Goal: Task Accomplishment & Management: Complete application form

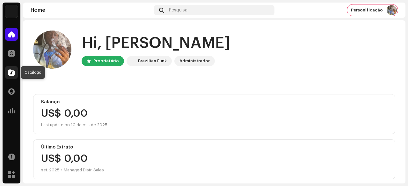
click at [13, 72] on span at bounding box center [11, 72] width 6 height 5
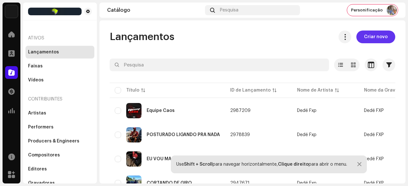
click at [372, 40] on span "Criar novo" at bounding box center [376, 37] width 24 height 13
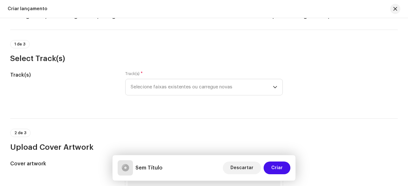
scroll to position [64, 0]
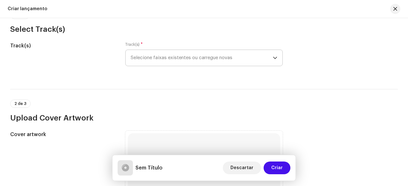
click at [176, 62] on span "Selecione faixas existentes ou carregue novas" at bounding box center [202, 58] width 142 height 16
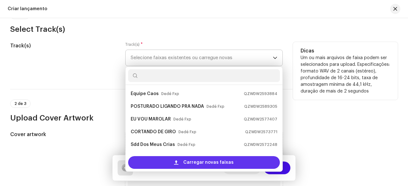
click at [185, 162] on span "Carregar novas faixas" at bounding box center [208, 162] width 50 height 13
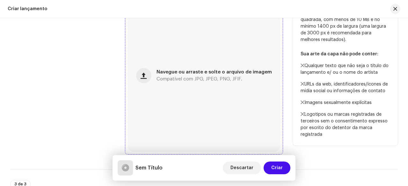
scroll to position [255, 0]
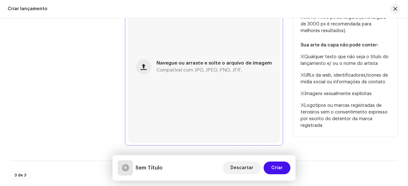
click at [192, 84] on div "Navegue ou arraste e solte o arquivo de imagem Compatível com JPG, JPEG, PNG, J…" at bounding box center [204, 67] width 152 height 152
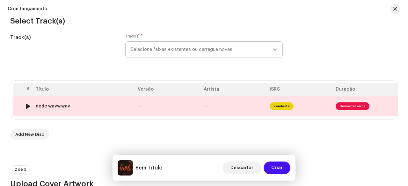
scroll to position [57, 0]
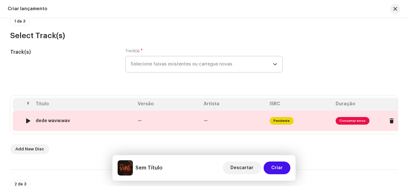
click at [131, 119] on div "dede wavw.wav" at bounding box center [84, 121] width 97 height 5
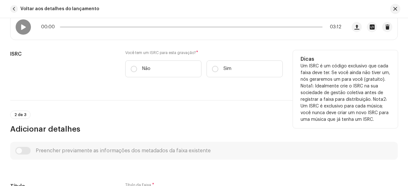
scroll to position [85, 0]
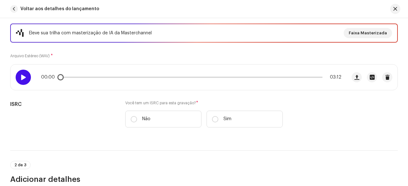
click at [16, 77] on div at bounding box center [23, 77] width 15 height 15
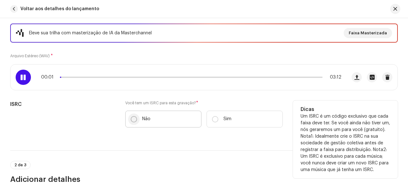
click at [131, 120] on input "Não" at bounding box center [134, 119] width 6 height 6
radio input "true"
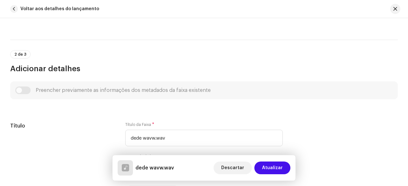
scroll to position [276, 0]
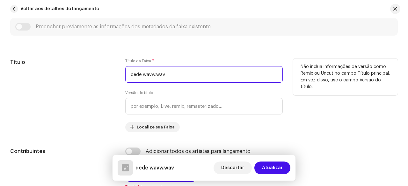
drag, startPoint x: 174, startPoint y: 75, endPoint x: 124, endPoint y: 77, distance: 49.8
click at [124, 77] on div "Título Título da Faixa * dede wavw.wav Versão do título Localize sua Faixa Não …" at bounding box center [203, 96] width 387 height 74
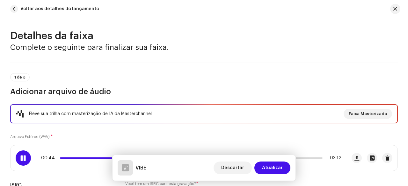
scroll to position [0, 0]
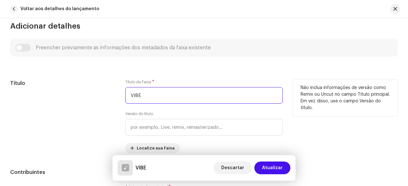
type input "VIBE"
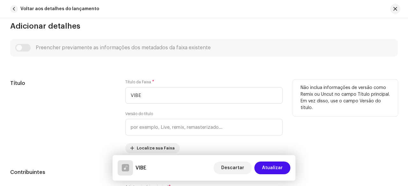
click at [86, 109] on div "Título" at bounding box center [62, 117] width 105 height 74
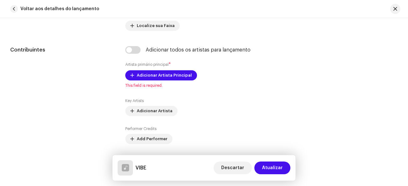
scroll to position [382, 0]
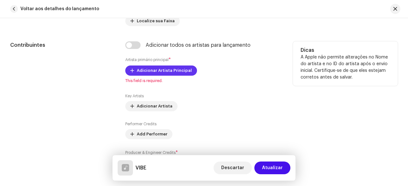
click at [155, 71] on span "Adicionar Artista Principal" at bounding box center [164, 70] width 55 height 13
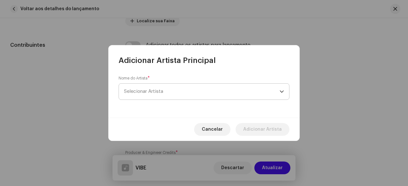
click at [166, 93] on span "Selecionar Artista" at bounding box center [201, 92] width 155 height 16
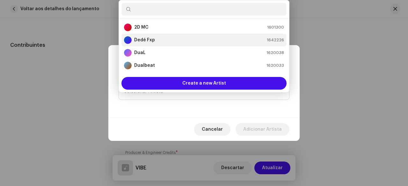
click at [155, 39] on div "Dedé Fxp 1642226" at bounding box center [204, 40] width 160 height 8
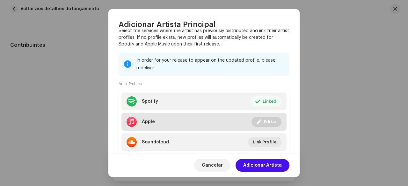
scroll to position [82, 0]
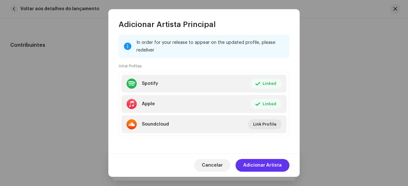
click at [260, 162] on span "Adicionar Artista" at bounding box center [262, 165] width 39 height 13
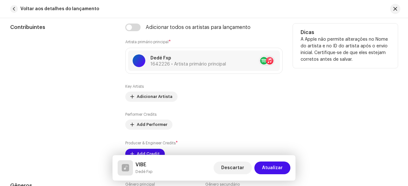
scroll to position [414, 0]
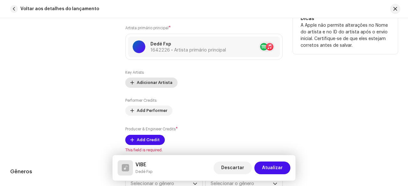
click at [150, 83] on span "Adicionar Artista" at bounding box center [155, 82] width 36 height 13
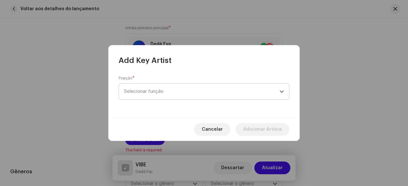
click at [160, 95] on span "Selecionar função" at bounding box center [201, 92] width 155 height 16
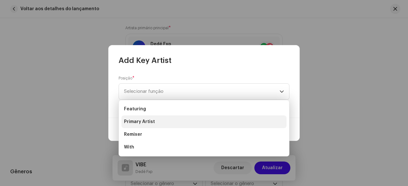
click at [147, 122] on span "Primary Artist" at bounding box center [139, 122] width 31 height 6
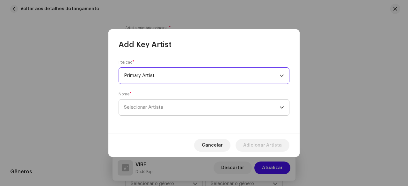
click at [155, 111] on span "Selecionar Artista" at bounding box center [201, 108] width 155 height 16
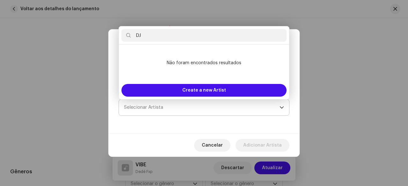
type input "D"
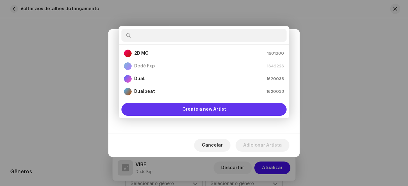
click at [218, 113] on span "Create a new Artist" at bounding box center [204, 109] width 44 height 13
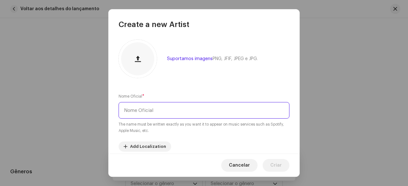
click at [154, 109] on input "text" at bounding box center [204, 110] width 171 height 17
type input "[PERSON_NAME] 22"
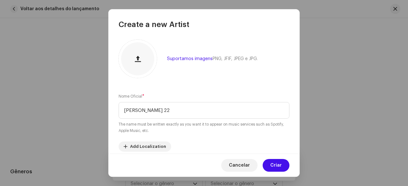
click at [193, 83] on div "Suportamos imagens PNG, JFIF, JPEG e JPG. Nome Oficial * [PERSON_NAME] 22 The n…" at bounding box center [203, 92] width 191 height 124
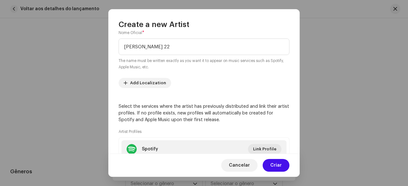
scroll to position [127, 0]
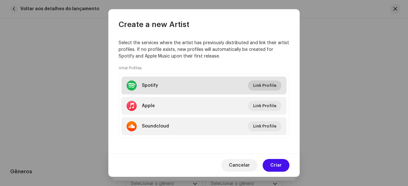
click at [265, 83] on span "Link Profile" at bounding box center [264, 85] width 23 height 13
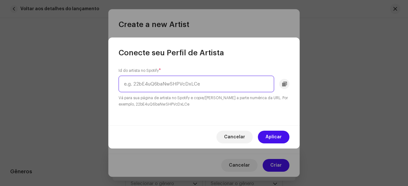
paste input "73mxIUwqrwkGUGn6ZT4oDe"
type input "73mxIUwqrwkGUGn6ZT4oDe"
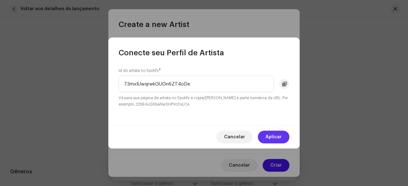
click at [270, 132] on span "Aplicar" at bounding box center [273, 137] width 16 height 13
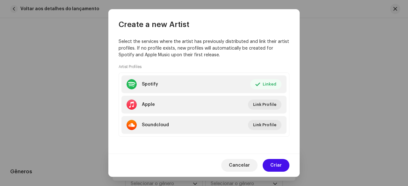
scroll to position [129, 0]
click at [277, 163] on span "Criar" at bounding box center [275, 165] width 11 height 13
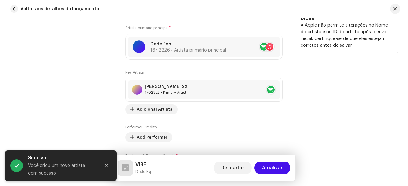
scroll to position [446, 0]
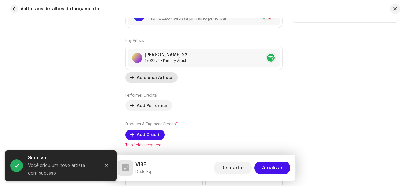
click at [150, 77] on span "Adicionar Artista" at bounding box center [155, 77] width 36 height 13
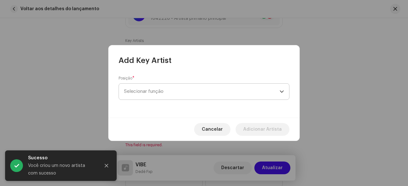
click at [159, 93] on span "Selecionar função" at bounding box center [201, 92] width 155 height 16
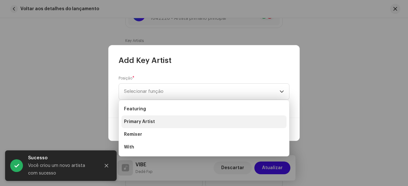
click at [145, 123] on span "Primary Artist" at bounding box center [139, 122] width 31 height 6
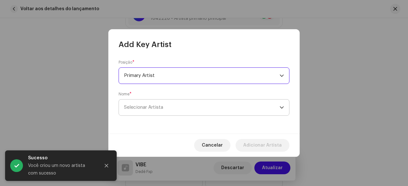
click at [164, 108] on span "Selecionar Artista" at bounding box center [201, 108] width 155 height 16
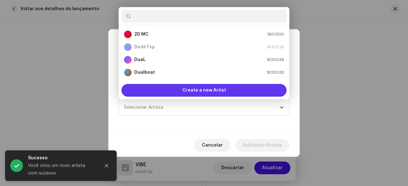
click at [184, 93] on span "Create a new Artist" at bounding box center [204, 90] width 44 height 13
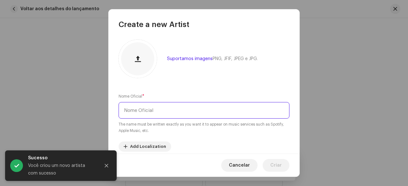
click at [151, 110] on input "text" at bounding box center [204, 110] width 171 height 17
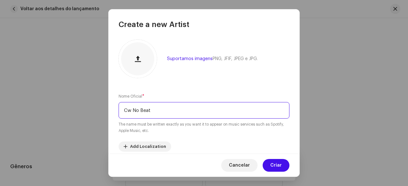
type input "Cw No Beat"
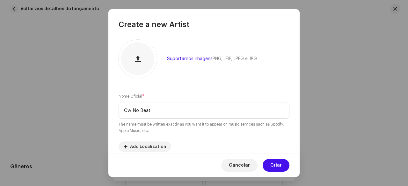
click at [218, 89] on div "Suportamos imagens PNG, JFIF, JPEG e JPG. Nome Oficial * Cw No Beat The name mu…" at bounding box center [203, 92] width 191 height 124
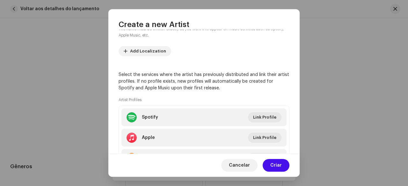
scroll to position [127, 0]
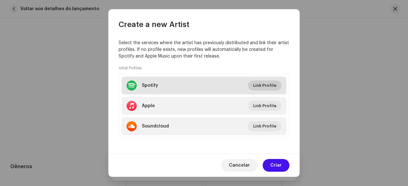
click at [263, 86] on span "Link Profile" at bounding box center [264, 85] width 23 height 13
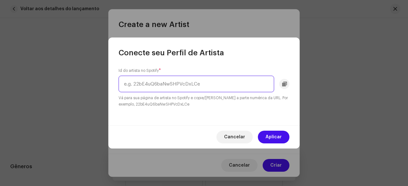
paste input "20bqsUPJW1fPxv4Fwdws5Y"
type input "20bqsUPJW1fPxv4Fwdws5Y"
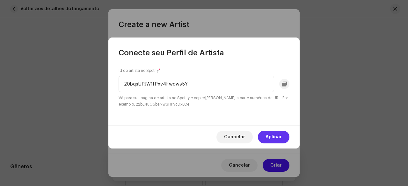
click at [268, 135] on span "Aplicar" at bounding box center [273, 137] width 16 height 13
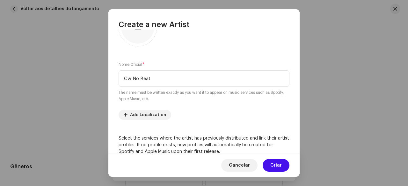
scroll to position [0, 0]
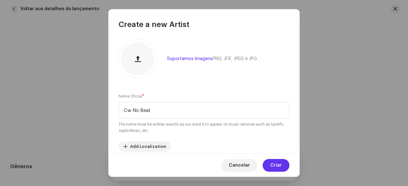
click at [278, 166] on span "Criar" at bounding box center [275, 165] width 11 height 13
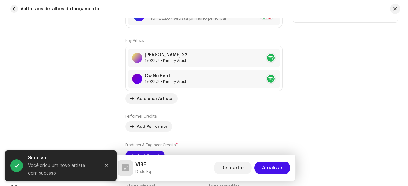
scroll to position [478, 0]
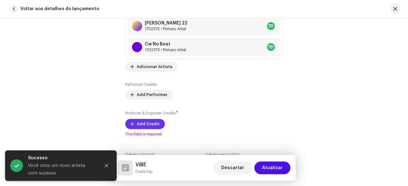
click at [142, 122] on span "Add Credit" at bounding box center [148, 124] width 23 height 13
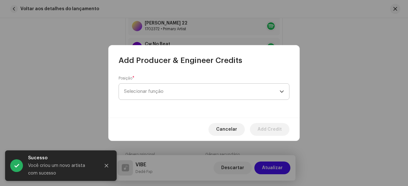
click at [156, 92] on span "Selecionar função" at bounding box center [201, 92] width 155 height 16
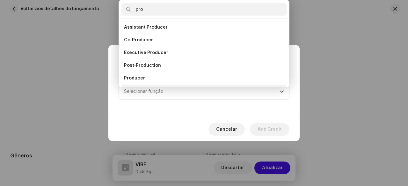
scroll to position [10, 0]
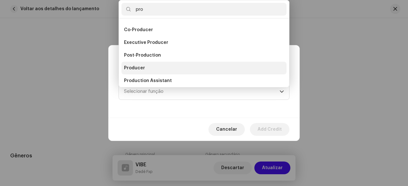
type input "pro"
click at [141, 67] on span "Producer" at bounding box center [134, 68] width 21 height 6
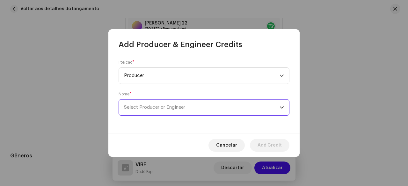
click at [159, 106] on span "Select Producer or Engineer" at bounding box center [154, 107] width 61 height 5
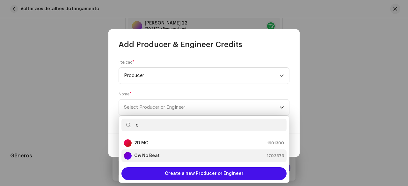
type input "c"
click at [151, 157] on strong "Cw No Beat" at bounding box center [146, 156] width 25 height 6
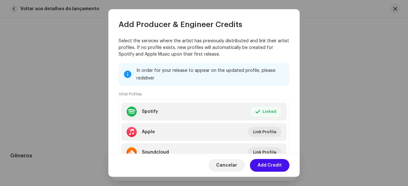
scroll to position [114, 0]
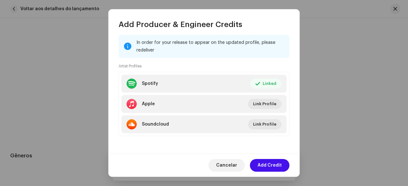
click at [269, 165] on span "Add Credit" at bounding box center [269, 165] width 24 height 13
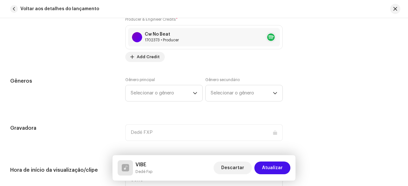
scroll to position [574, 0]
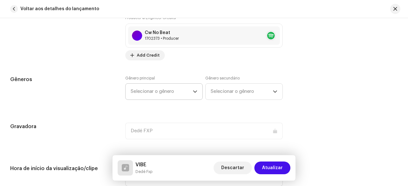
click at [162, 93] on span "Selecionar o gênero" at bounding box center [162, 92] width 62 height 16
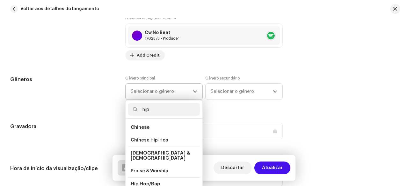
type input "hip"
click at [150, 182] on span "Hip Hop/Rap" at bounding box center [145, 184] width 29 height 5
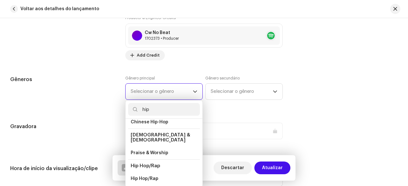
scroll to position [32, 0]
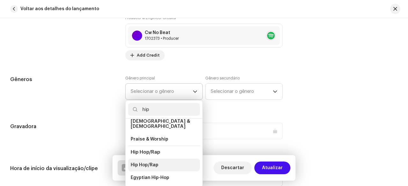
click at [150, 162] on span "Hip Hop/Rap" at bounding box center [145, 165] width 28 height 6
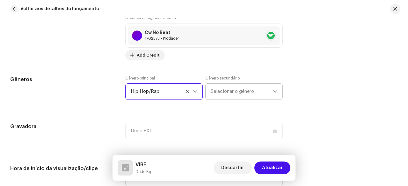
click at [228, 90] on span "Selecionar o gênero" at bounding box center [242, 92] width 62 height 16
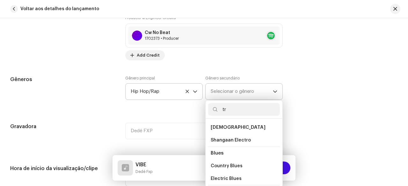
type input "t"
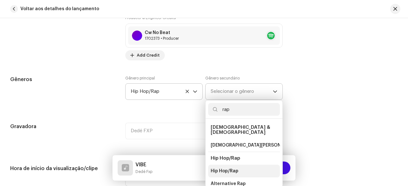
type input "rap"
click at [235, 168] on span "Hip Hop/Rap" at bounding box center [225, 171] width 28 height 6
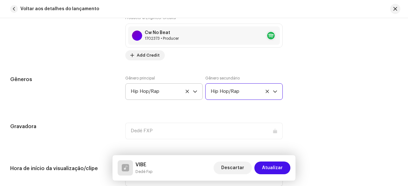
click at [103, 105] on div "Gêneros" at bounding box center [62, 92] width 105 height 32
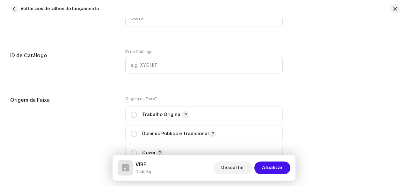
scroll to position [765, 0]
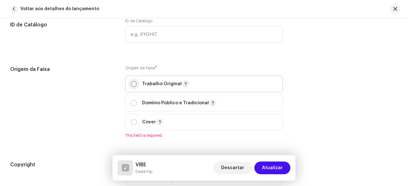
click at [135, 82] on input "radio" at bounding box center [134, 84] width 6 height 6
radio input "true"
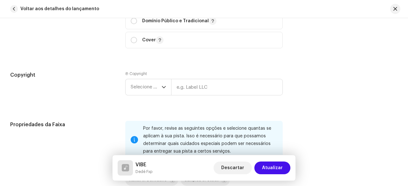
scroll to position [860, 0]
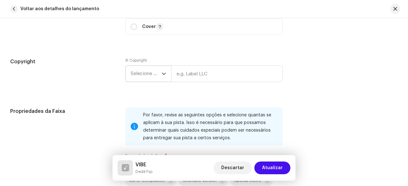
click at [141, 79] on span "Selecione o ano" at bounding box center [146, 74] width 31 height 16
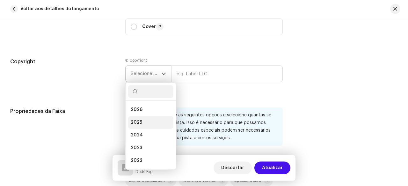
click at [135, 121] on span "2025" at bounding box center [136, 122] width 11 height 6
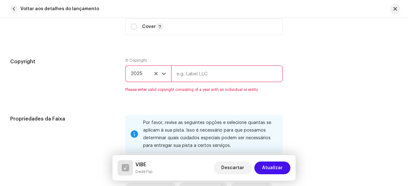
click at [192, 75] on input "text" at bounding box center [227, 74] width 112 height 17
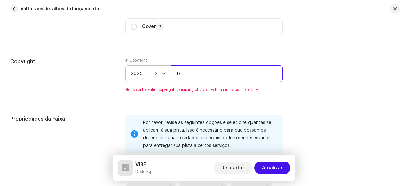
type input "D"
type input "M"
type input "Dedé Fxp"
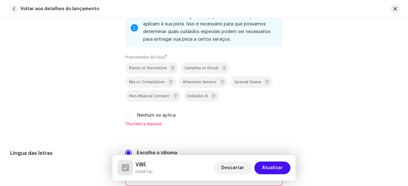
scroll to position [988, 0]
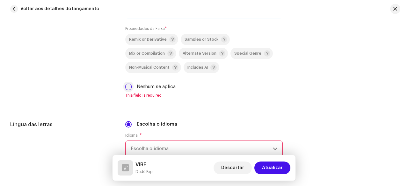
click at [125, 84] on input "Nenhum se aplica" at bounding box center [128, 87] width 6 height 6
checkbox input "true"
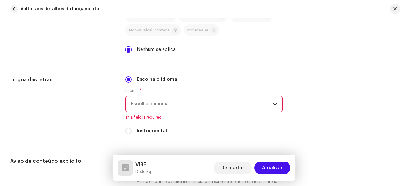
scroll to position [1051, 0]
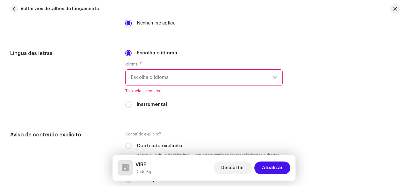
click at [171, 77] on span "Escolha o idioma" at bounding box center [202, 78] width 142 height 16
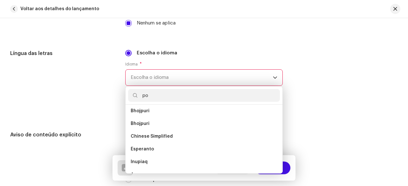
scroll to position [0, 0]
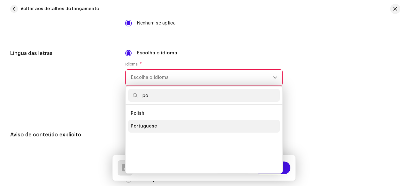
type input "po"
click at [148, 123] on span "Portuguese" at bounding box center [144, 126] width 26 height 6
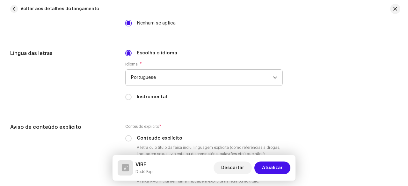
click at [83, 100] on div "Língua das letras" at bounding box center [62, 79] width 105 height 59
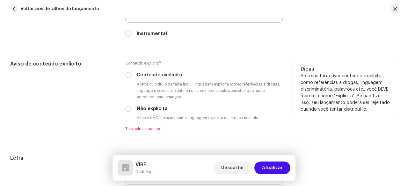
scroll to position [1115, 0]
click at [129, 74] on input "Conteúdo explícito" at bounding box center [128, 75] width 6 height 6
radio input "true"
click at [106, 100] on div "Aviso de conteúdo explícito" at bounding box center [62, 95] width 105 height 71
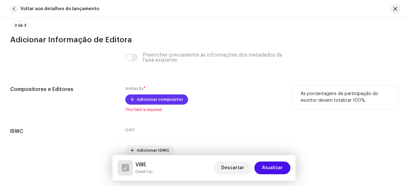
scroll to position [1306, 0]
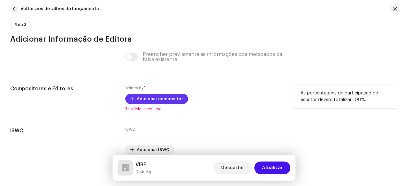
click at [151, 94] on span "Adicionar compositor" at bounding box center [160, 99] width 46 height 13
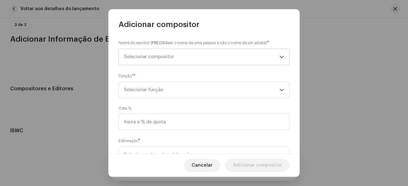
click at [169, 61] on span "Selecionar compositor" at bounding box center [201, 57] width 155 height 16
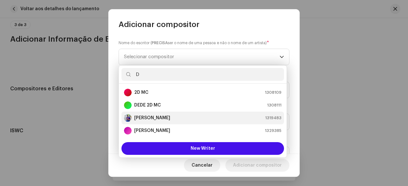
type input "D"
click at [160, 119] on strong "[PERSON_NAME]" at bounding box center [152, 118] width 36 height 6
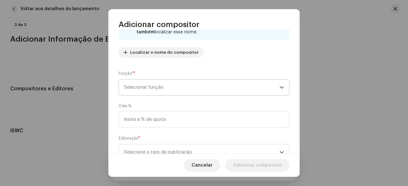
scroll to position [64, 0]
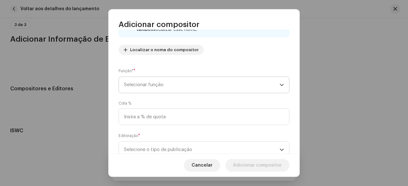
click at [166, 89] on span "Selecionar função" at bounding box center [201, 85] width 155 height 16
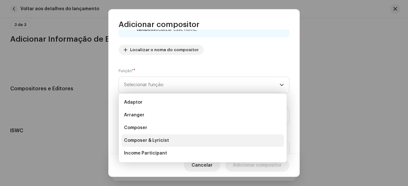
click at [160, 141] on span "Composer & Lyricist" at bounding box center [146, 141] width 45 height 6
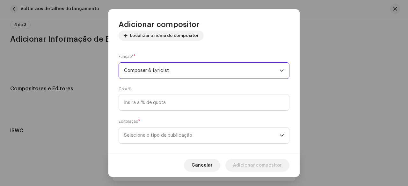
scroll to position [86, 0]
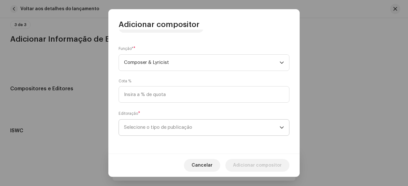
click at [170, 129] on span "Selecione o tipo de publicação" at bounding box center [201, 128] width 155 height 16
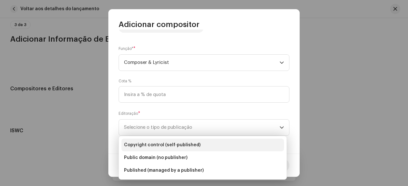
click at [166, 145] on span "Copyright control (self-published)" at bounding box center [162, 145] width 76 height 6
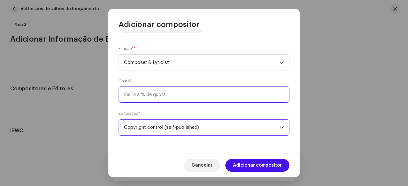
click at [158, 97] on input at bounding box center [204, 94] width 171 height 17
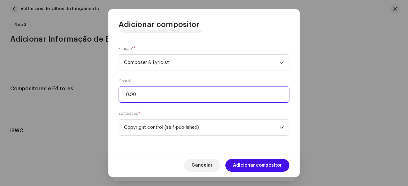
type input "100,00"
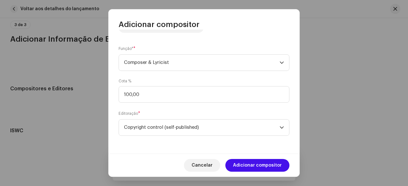
click at [179, 82] on div "Cota % 100,00" at bounding box center [204, 91] width 171 height 24
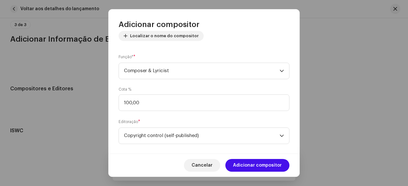
scroll to position [54, 0]
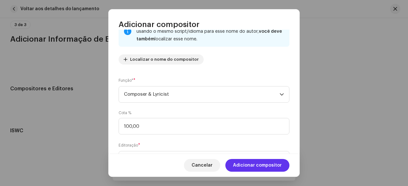
click at [257, 169] on span "Adicionar compositor" at bounding box center [257, 165] width 49 height 13
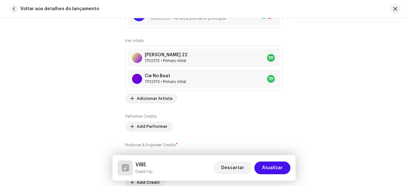
scroll to position [510, 0]
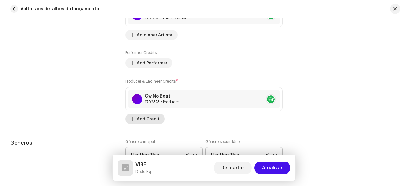
click at [143, 117] on span "Add Credit" at bounding box center [148, 119] width 23 height 13
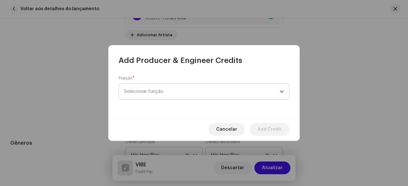
click at [154, 90] on span "Selecionar função" at bounding box center [201, 92] width 155 height 16
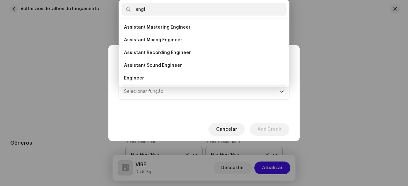
scroll to position [10, 0]
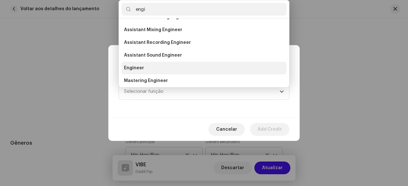
type input "engi"
click at [141, 68] on span "Engineer" at bounding box center [134, 68] width 20 height 6
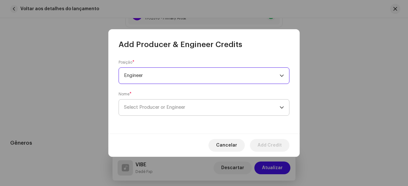
click at [171, 101] on span "Select Producer or Engineer" at bounding box center [201, 108] width 155 height 16
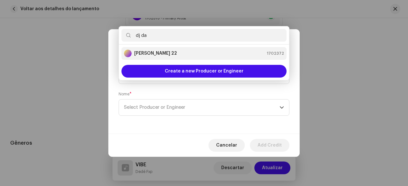
type input "dj da"
click at [159, 56] on strong "[PERSON_NAME] 22" at bounding box center [155, 53] width 43 height 6
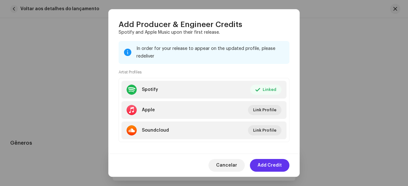
scroll to position [114, 0]
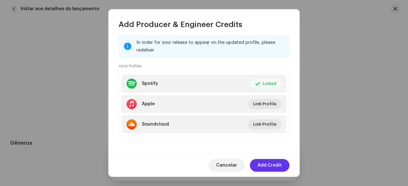
click at [276, 166] on span "Add Credit" at bounding box center [269, 165] width 24 height 13
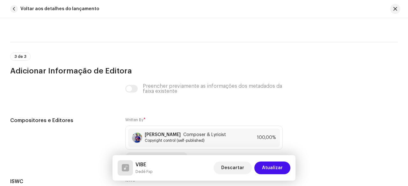
scroll to position [1374, 0]
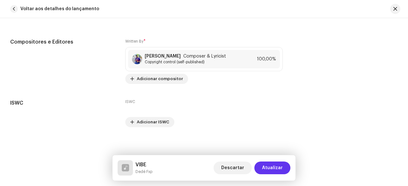
click at [272, 169] on span "Atualizar" at bounding box center [272, 168] width 21 height 13
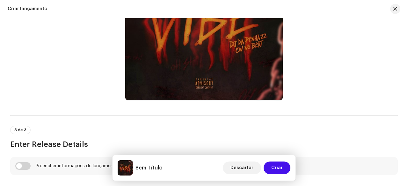
scroll to position [382, 0]
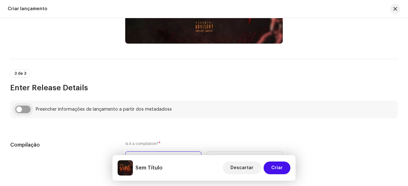
click at [29, 111] on input "checkbox" at bounding box center [22, 110] width 15 height 8
checkbox input "true"
type input "VIBE"
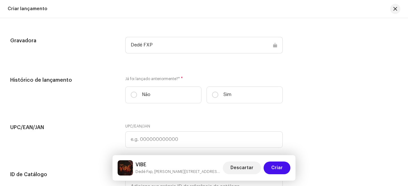
scroll to position [1020, 0]
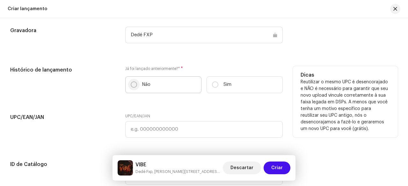
click at [131, 84] on input "Não" at bounding box center [134, 85] width 6 height 6
radio input "true"
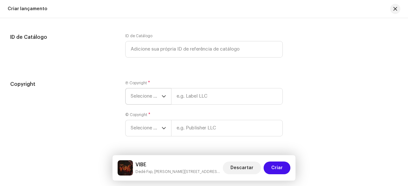
click at [146, 99] on span "Selecione o ano" at bounding box center [146, 97] width 31 height 16
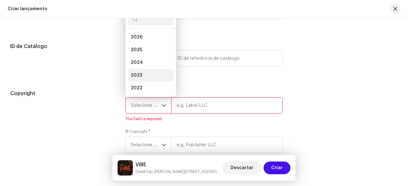
scroll to position [10, 0]
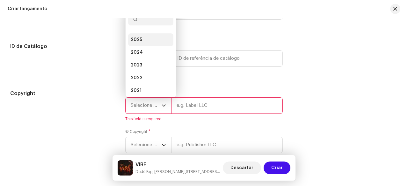
click at [141, 39] on li "2025" at bounding box center [150, 39] width 45 height 13
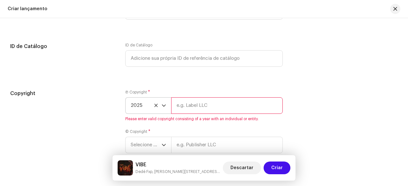
click at [213, 108] on input "text" at bounding box center [227, 105] width 112 height 17
drag, startPoint x: 210, startPoint y: 107, endPoint x: 168, endPoint y: 107, distance: 42.1
click at [168, 107] on div "2025 Dedé Fxp" at bounding box center [203, 105] width 157 height 17
type input "Dedé Fxp"
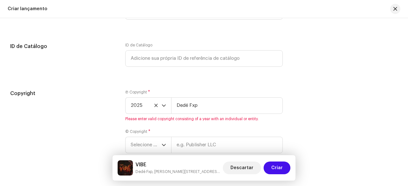
click at [95, 120] on div "Copyright" at bounding box center [62, 125] width 105 height 71
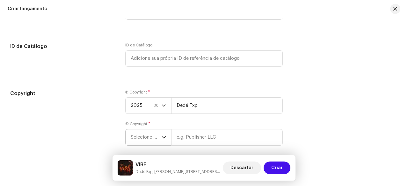
click at [151, 141] on span "Selecione o ano" at bounding box center [146, 138] width 31 height 16
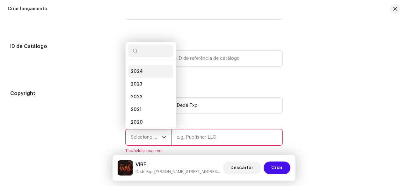
scroll to position [0, 0]
click at [141, 80] on li "2025" at bounding box center [150, 82] width 45 height 13
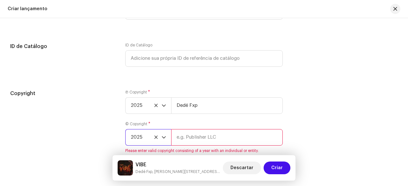
click at [96, 98] on div "Copyright" at bounding box center [62, 125] width 105 height 71
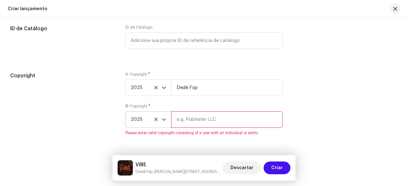
scroll to position [1170, 0]
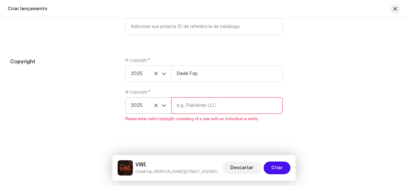
click at [189, 107] on input "text" at bounding box center [227, 105] width 112 height 17
paste input "Dedé Fxp"
type input "Dedé Fxp"
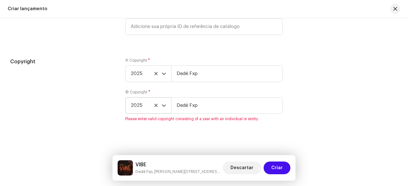
click at [90, 116] on div "Copyright" at bounding box center [62, 93] width 105 height 71
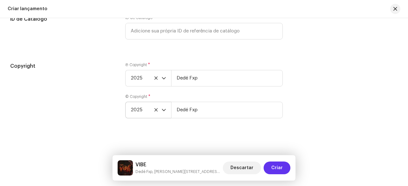
click at [275, 168] on span "Criar" at bounding box center [276, 168] width 11 height 13
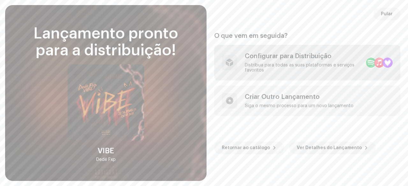
click at [275, 65] on div "Distribua para todas as suas plataformas e serviços favoritos" at bounding box center [303, 68] width 116 height 10
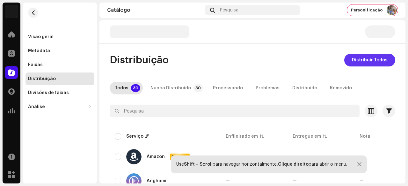
click at [363, 61] on span "Distribuir Todos" at bounding box center [370, 60] width 36 height 13
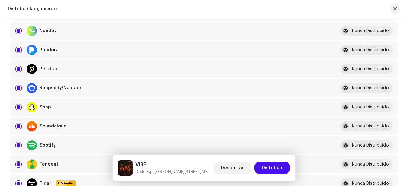
scroll to position [478, 0]
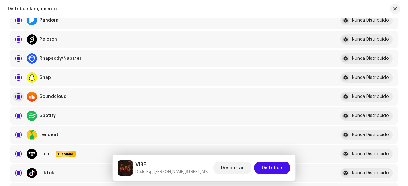
click at [20, 96] on input "checkbox" at bounding box center [18, 97] width 6 height 6
checkbox input "false"
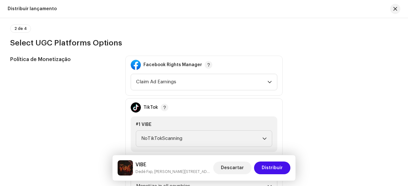
scroll to position [765, 0]
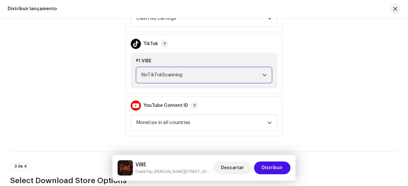
click at [172, 69] on span "NoTikTokScanning" at bounding box center [201, 75] width 121 height 16
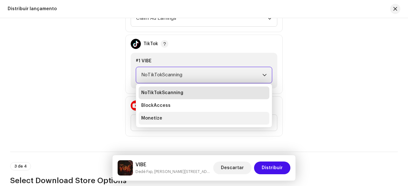
click at [155, 117] on span "Monetize" at bounding box center [151, 118] width 21 height 6
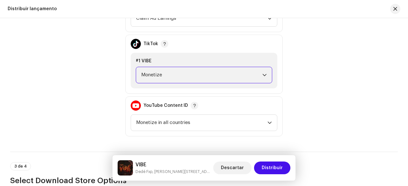
click at [77, 92] on div "Política de Monetização" at bounding box center [62, 64] width 105 height 145
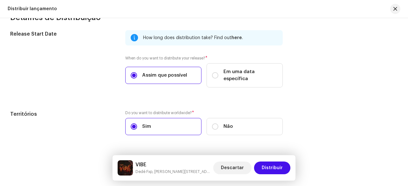
scroll to position [1098, 0]
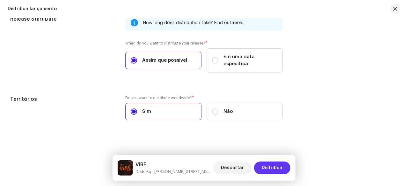
click at [274, 172] on span "Distribuir" at bounding box center [272, 168] width 21 height 13
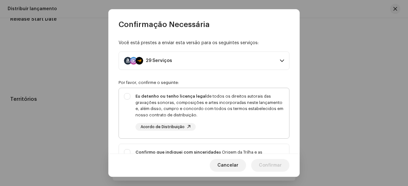
click at [192, 109] on div "Eu detenho ou tenho licença legal de todos os direitos autorais das gravações s…" at bounding box center [209, 105] width 148 height 25
checkbox input "true"
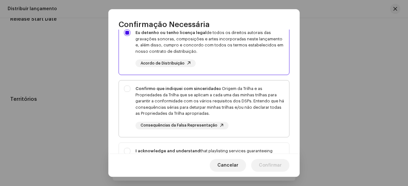
click at [153, 95] on div "Confirmo que indiquei com sinceridade a Origem da Trilha e as Propriedades da T…" at bounding box center [209, 101] width 148 height 31
checkbox input "true"
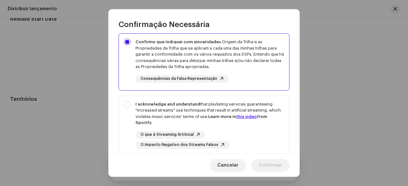
scroll to position [157, 0]
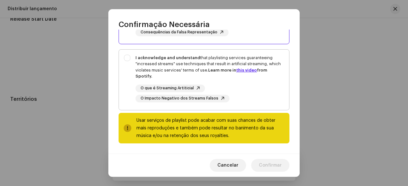
click at [147, 69] on div "I acknowledge and understand that playlisting services guaranteeing "increased …" at bounding box center [209, 67] width 148 height 25
checkbox input "true"
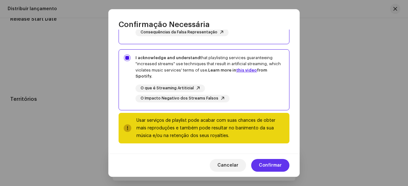
click at [275, 165] on span "Confirmar" at bounding box center [270, 165] width 23 height 13
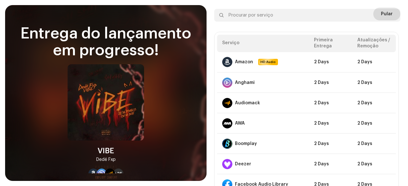
click at [384, 8] on span "Pular" at bounding box center [387, 14] width 12 height 13
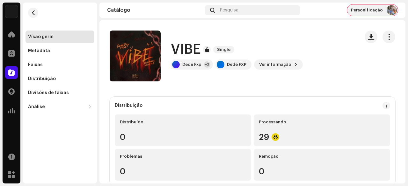
click at [376, 8] on span "Personificação" at bounding box center [367, 10] width 32 height 5
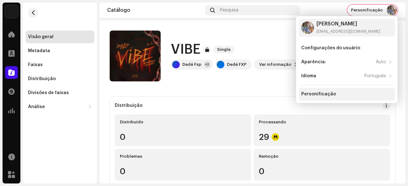
click at [329, 91] on div "Personificação" at bounding box center [347, 94] width 96 height 13
